Goal: Transaction & Acquisition: Purchase product/service

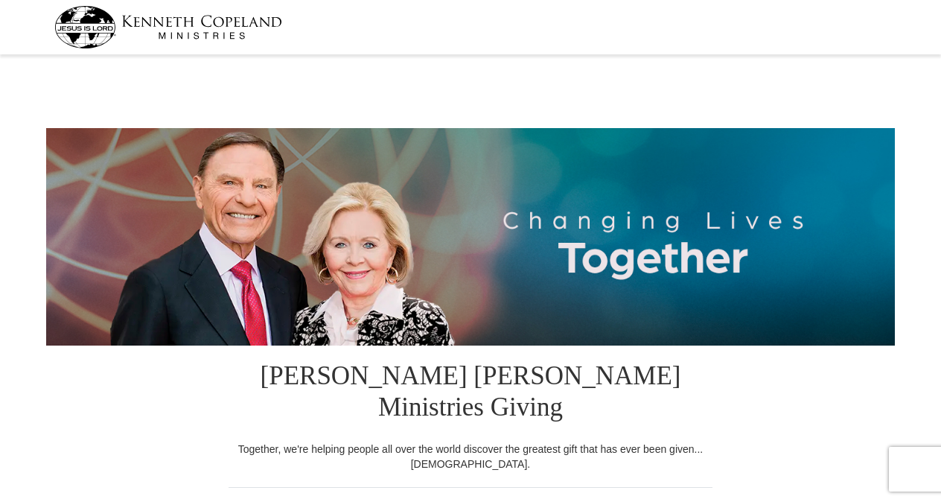
select select "NJ"
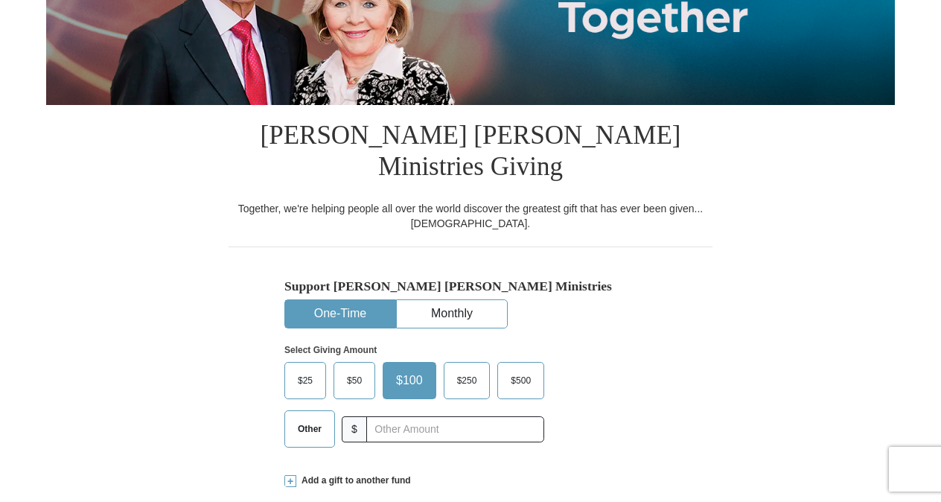
scroll to position [242, 0]
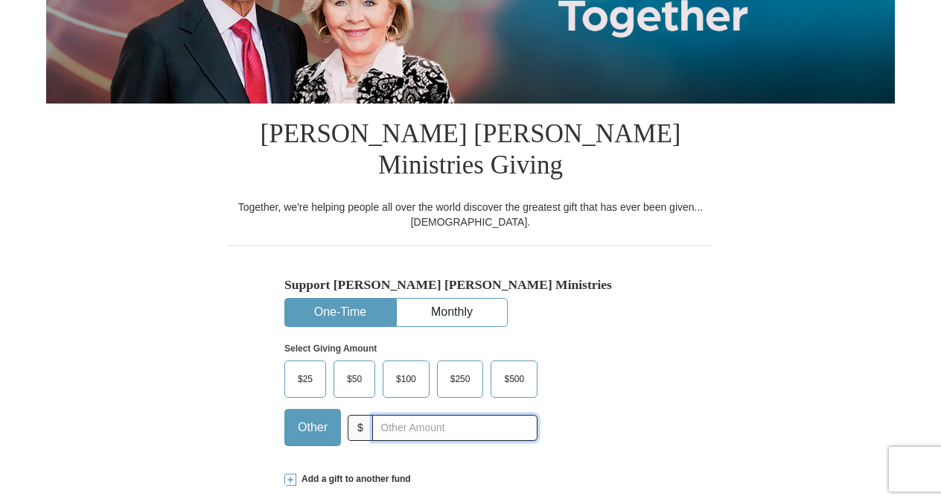
click at [393, 415] on input "text" at bounding box center [454, 428] width 165 height 26
type input "75.00"
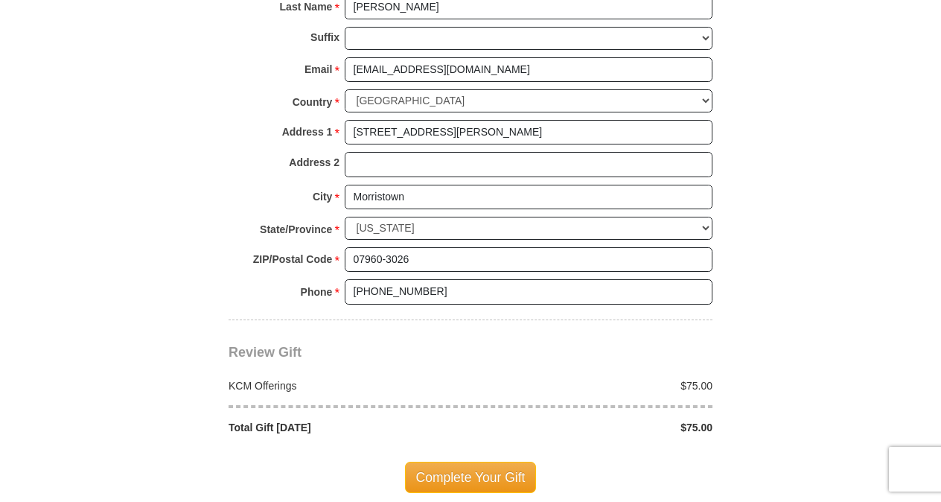
scroll to position [1141, 0]
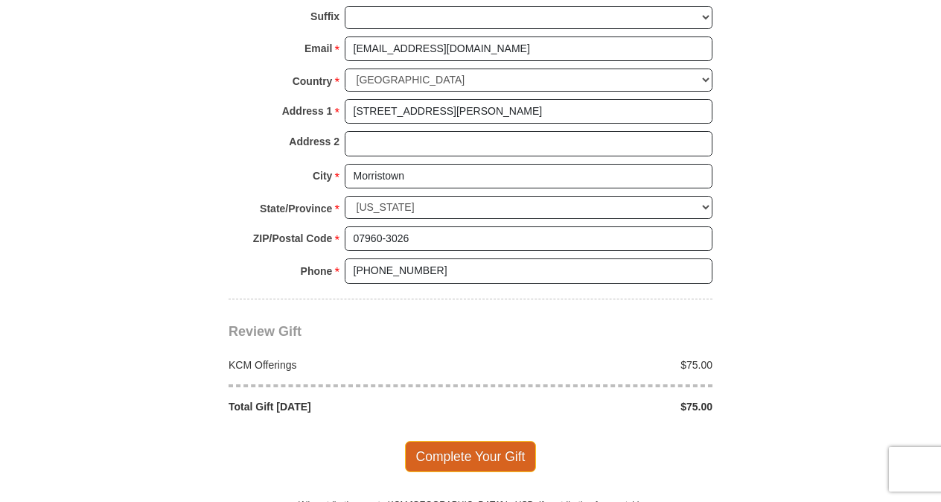
click at [481, 441] on span "Complete Your Gift" at bounding box center [471, 456] width 132 height 31
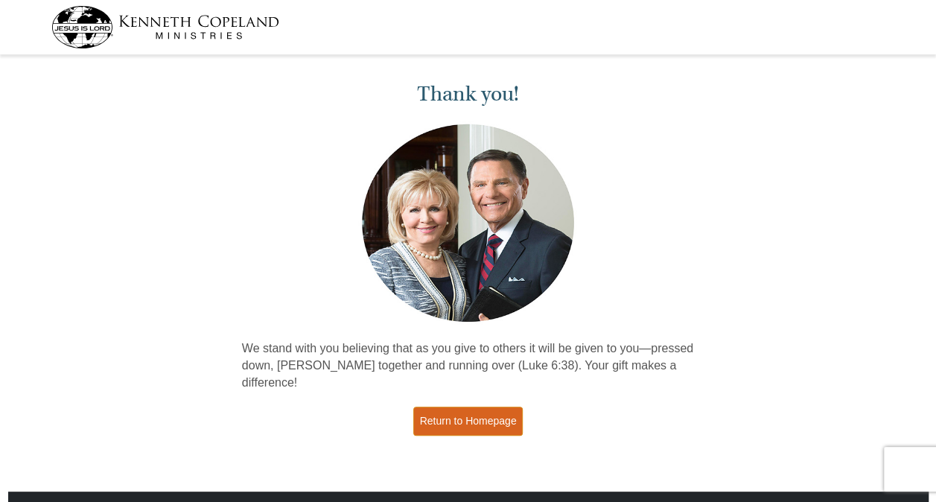
click at [463, 407] on link "Return to Homepage" at bounding box center [468, 421] width 110 height 29
